Goal: Task Accomplishment & Management: Use online tool/utility

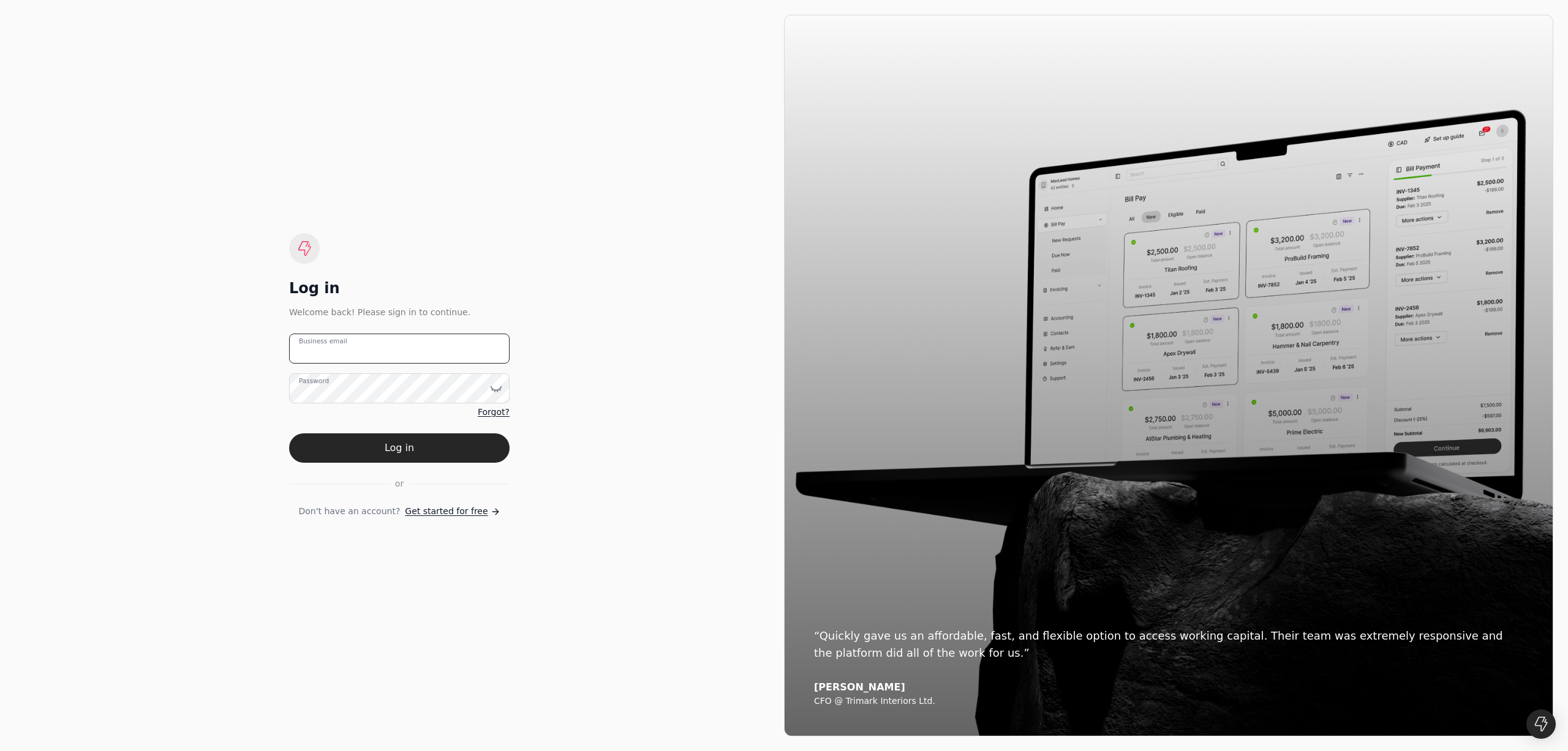
click at [386, 341] on email "Business email" at bounding box center [399, 349] width 220 height 30
type email "[EMAIL_ADDRESS][DOMAIN_NAME]"
click at [415, 447] on button "Log in" at bounding box center [399, 448] width 220 height 29
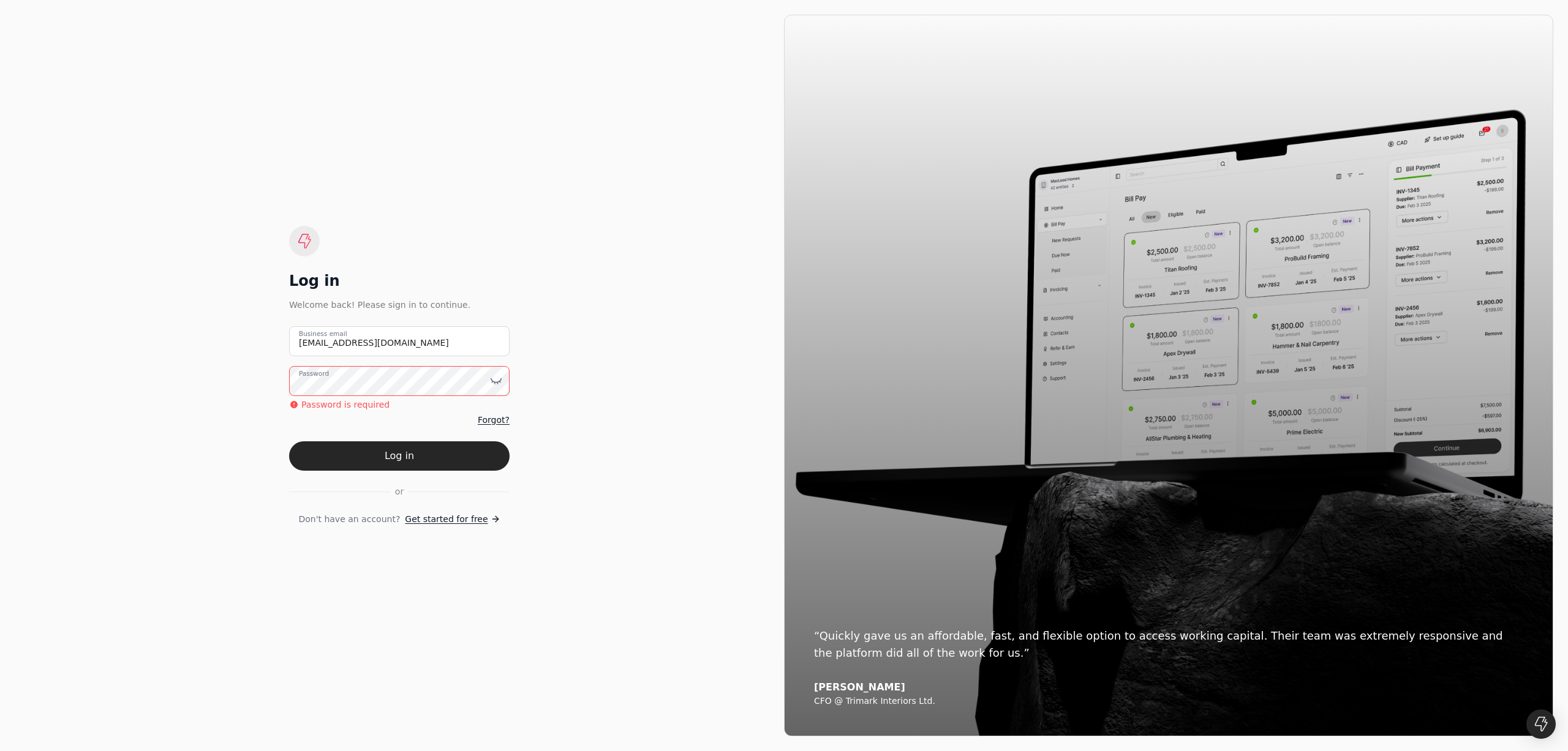
click at [289, 441] on button "Log in" at bounding box center [399, 456] width 220 height 29
click at [496, 374] on div at bounding box center [496, 381] width 13 height 30
click at [500, 383] on icon at bounding box center [499, 382] width 1 height 1
click at [416, 456] on button "Log in" at bounding box center [399, 456] width 220 height 29
